Goal: Check status: Check status

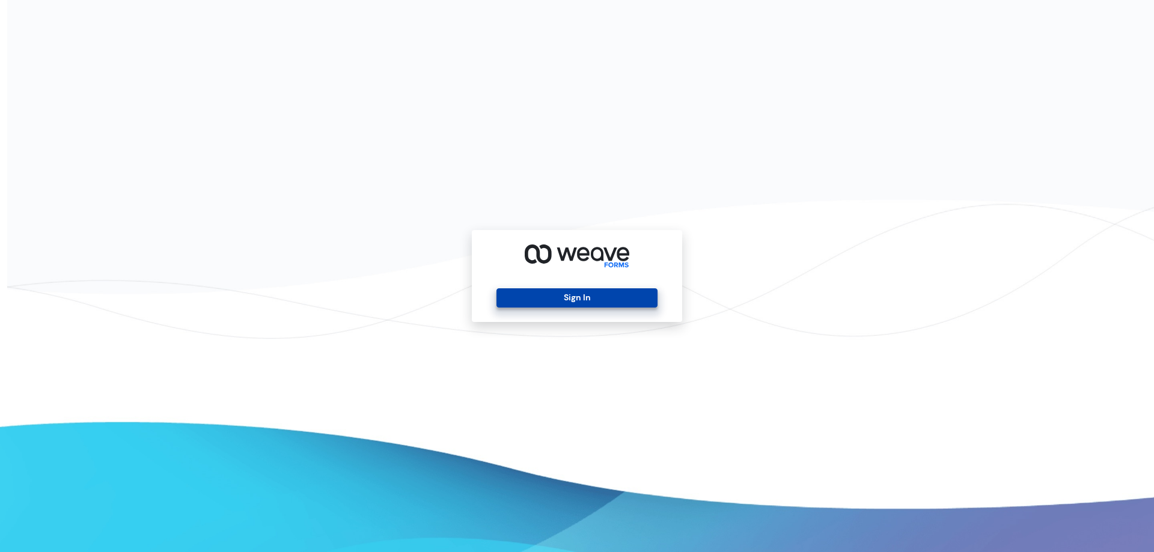
click at [620, 290] on button "Sign In" at bounding box center [576, 297] width 160 height 19
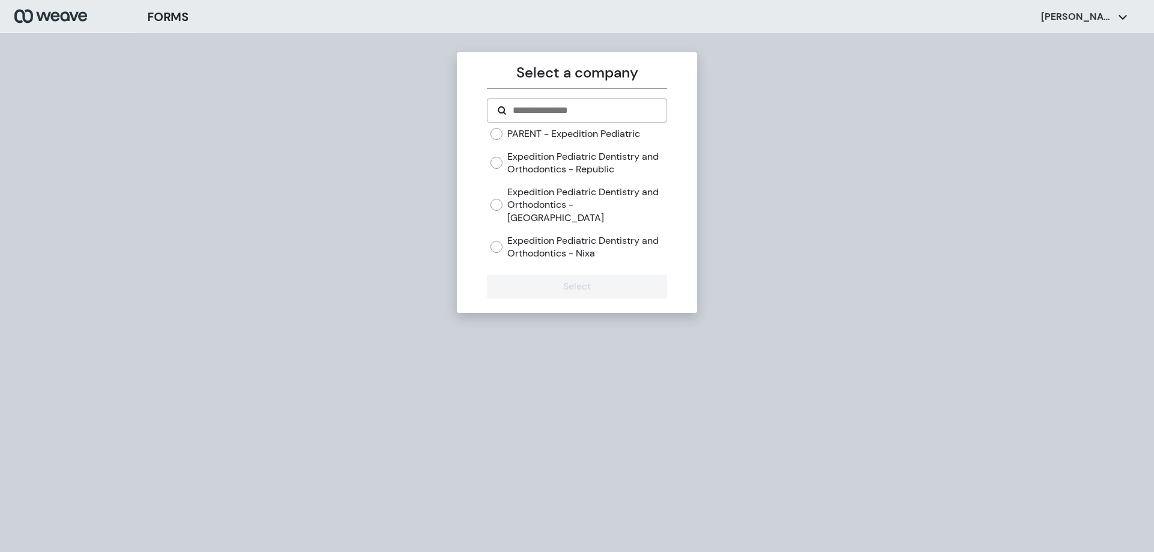
click at [526, 134] on label "PARENT - Expedition Pediatric" at bounding box center [573, 133] width 133 height 13
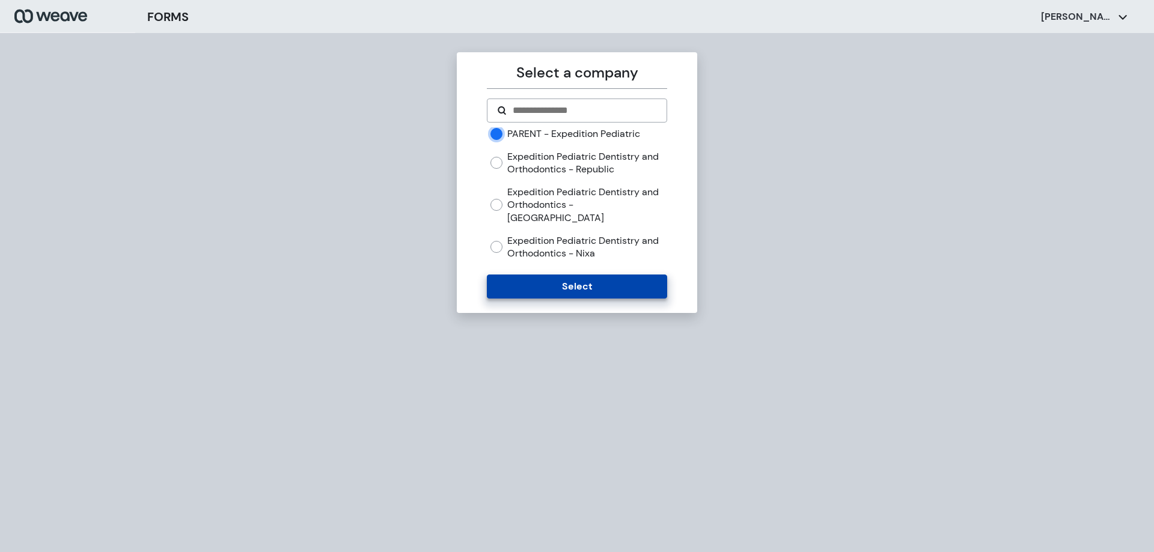
click at [599, 282] on button "Select" at bounding box center [577, 287] width 180 height 24
